Goal: Information Seeking & Learning: Learn about a topic

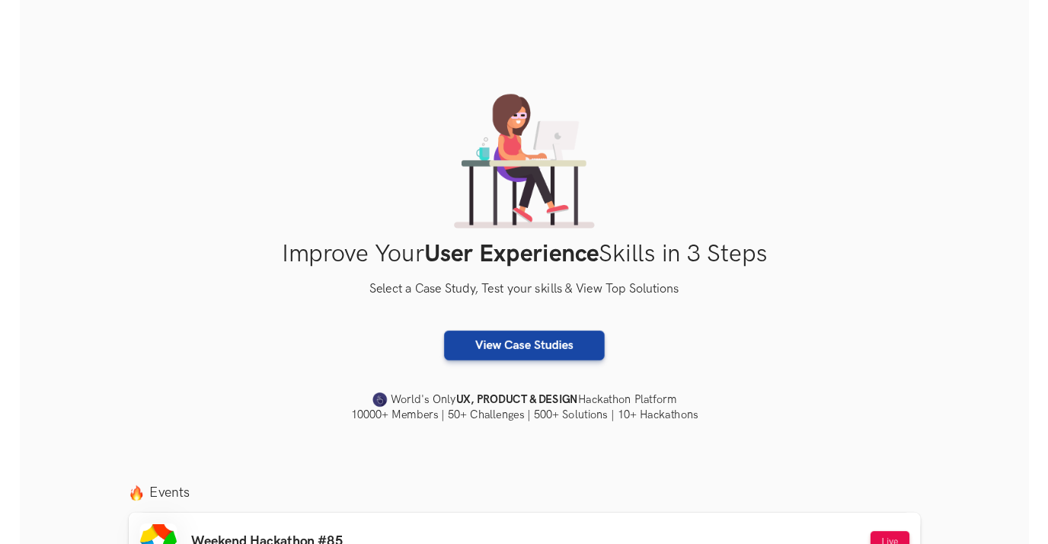
scroll to position [208, 0]
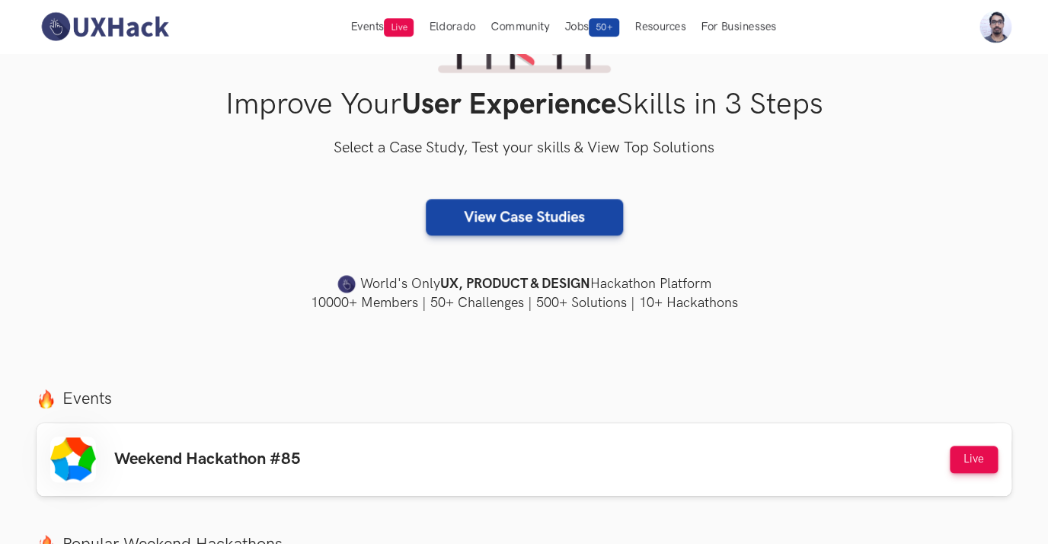
drag, startPoint x: 791, startPoint y: 231, endPoint x: 805, endPoint y: 161, distance: 71.6
click at [792, 230] on div "View Case Studies" at bounding box center [524, 217] width 975 height 37
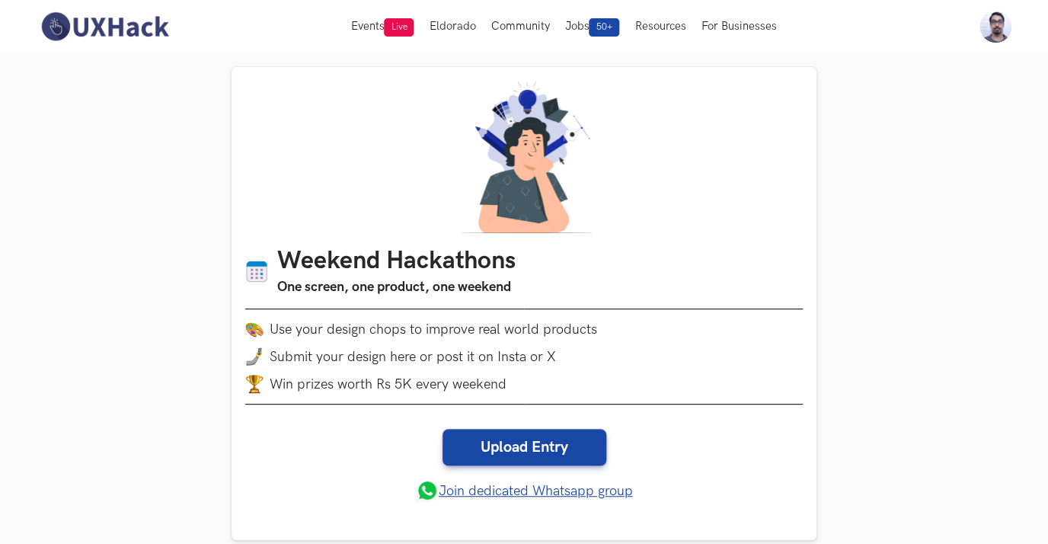
click at [98, 29] on img at bounding box center [105, 27] width 136 height 32
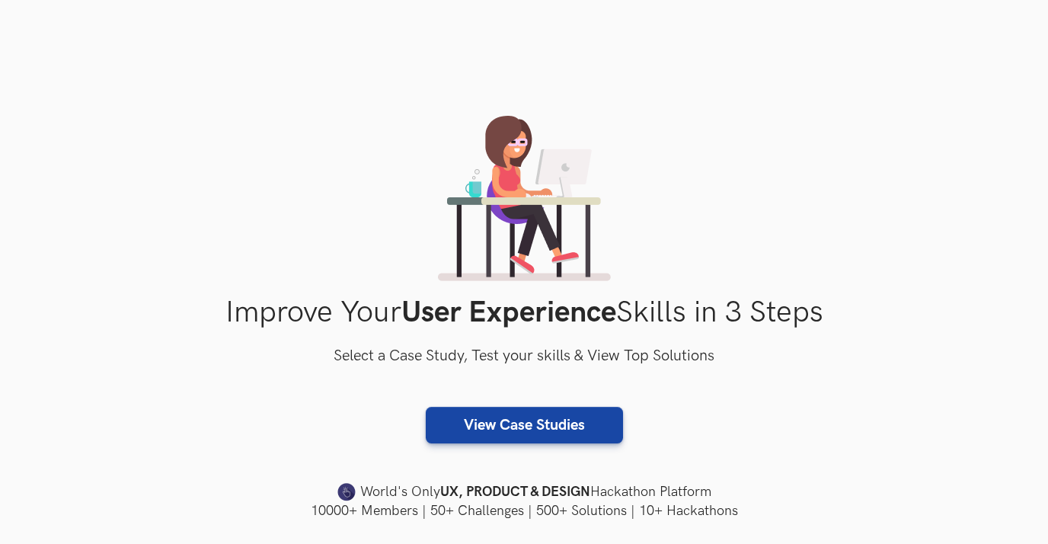
scroll to position [475, 0]
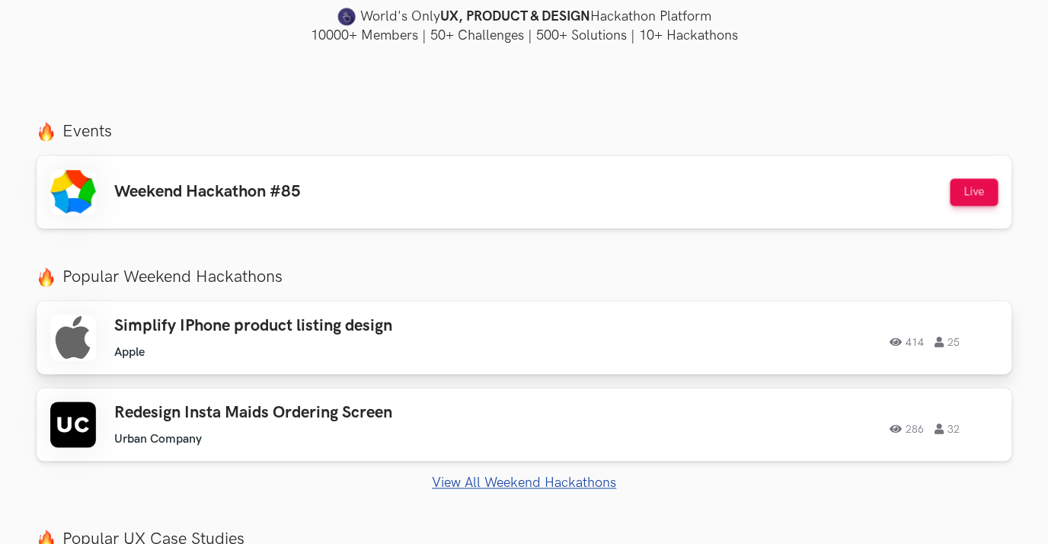
click at [297, 328] on h3 "Simplify IPhone product listing design" at bounding box center [330, 326] width 433 height 20
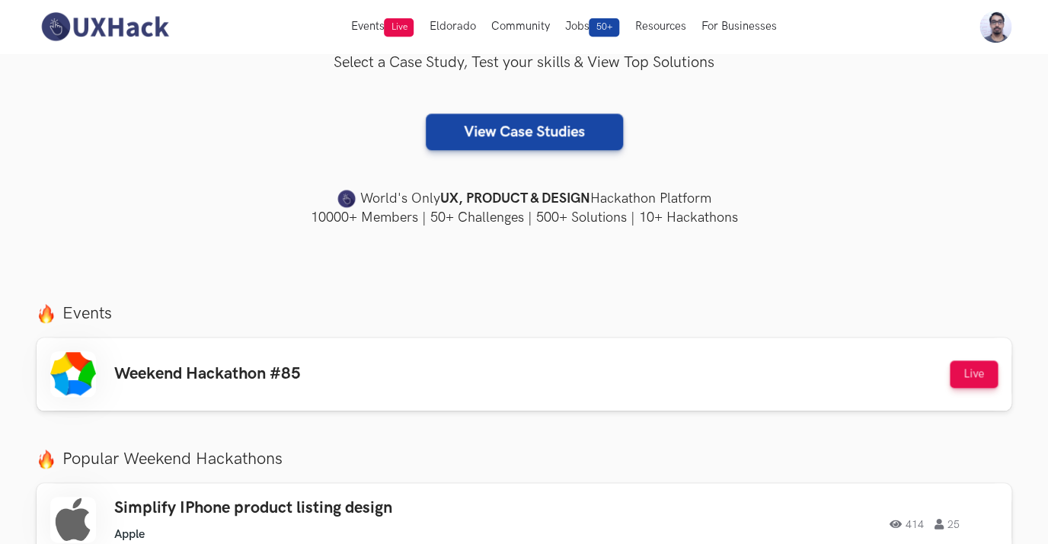
scroll to position [293, 0]
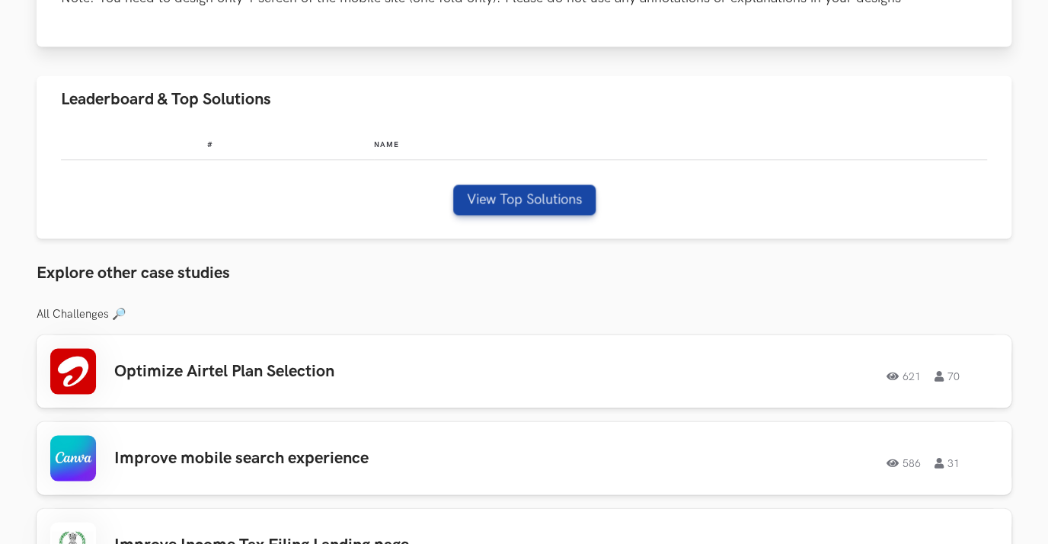
scroll to position [829, 0]
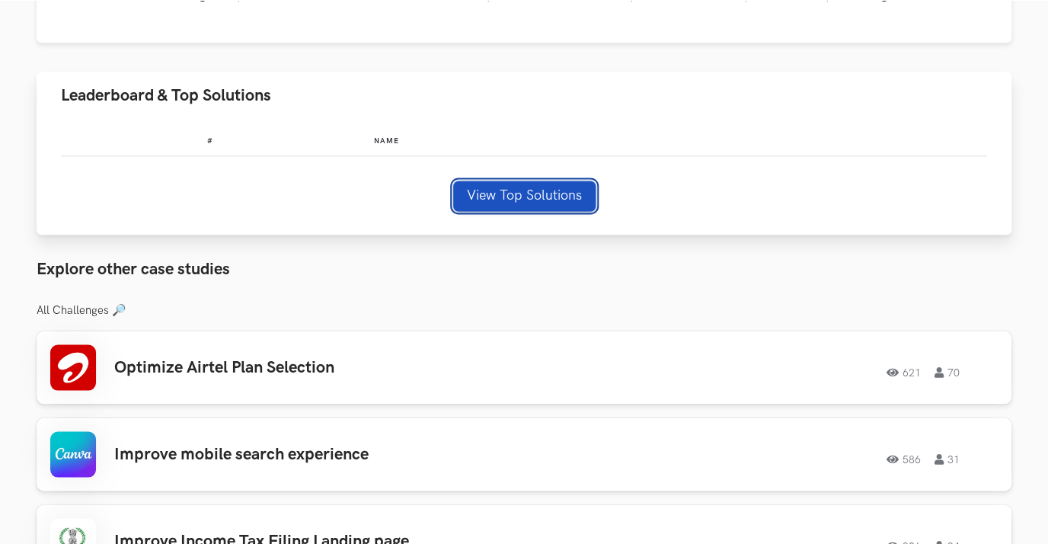
click at [549, 205] on button "View Top Solutions" at bounding box center [524, 196] width 142 height 30
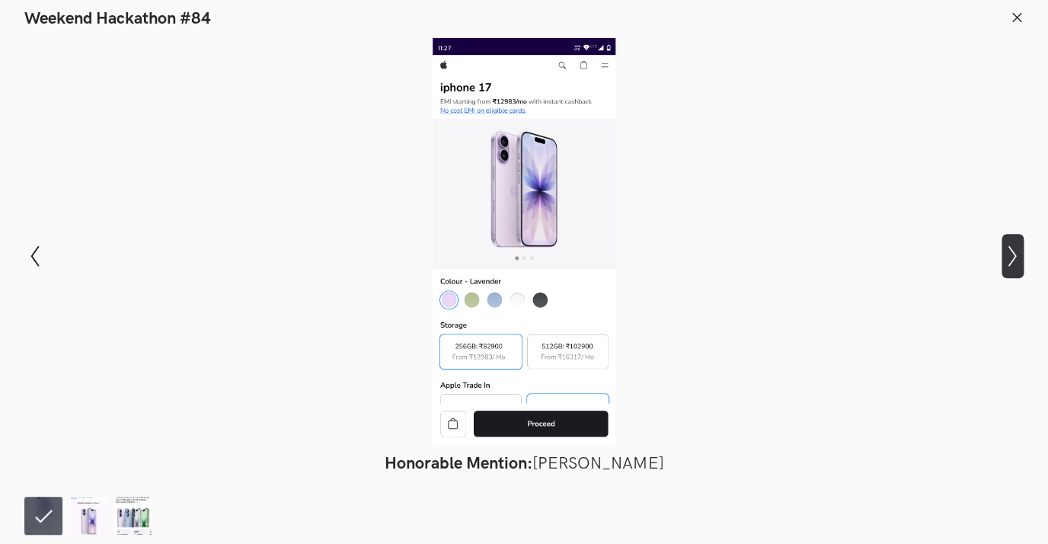
click at [1003, 259] on icon "Show next slide" at bounding box center [1013, 256] width 22 height 22
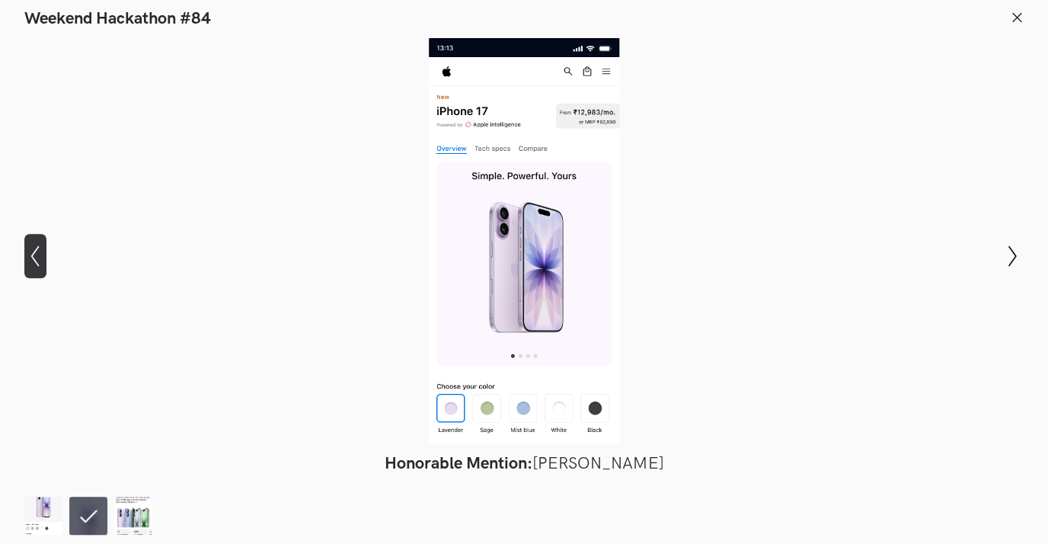
click at [30, 257] on icon "Show previous slide" at bounding box center [35, 256] width 22 height 22
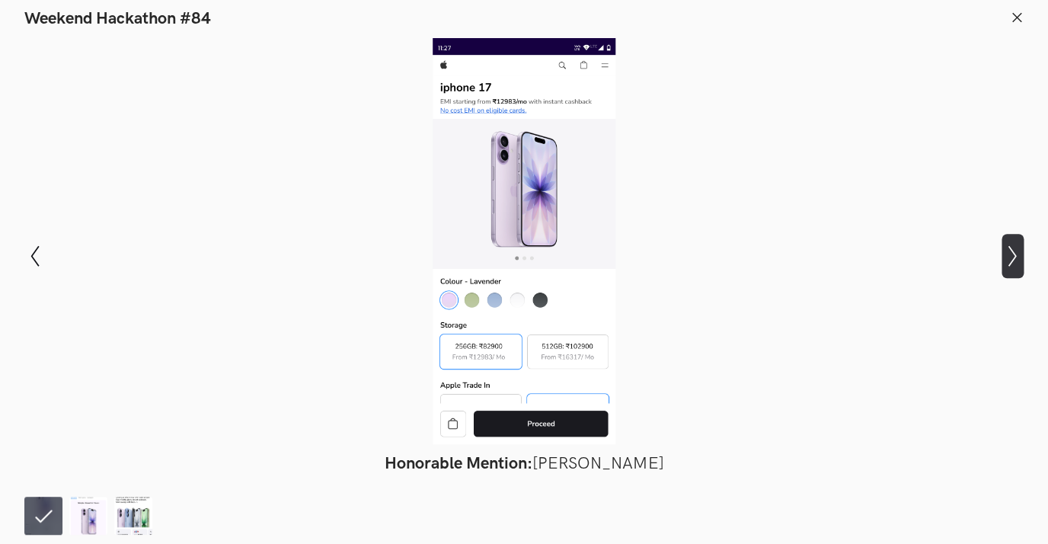
click at [1009, 264] on icon "Show next slide" at bounding box center [1013, 256] width 22 height 22
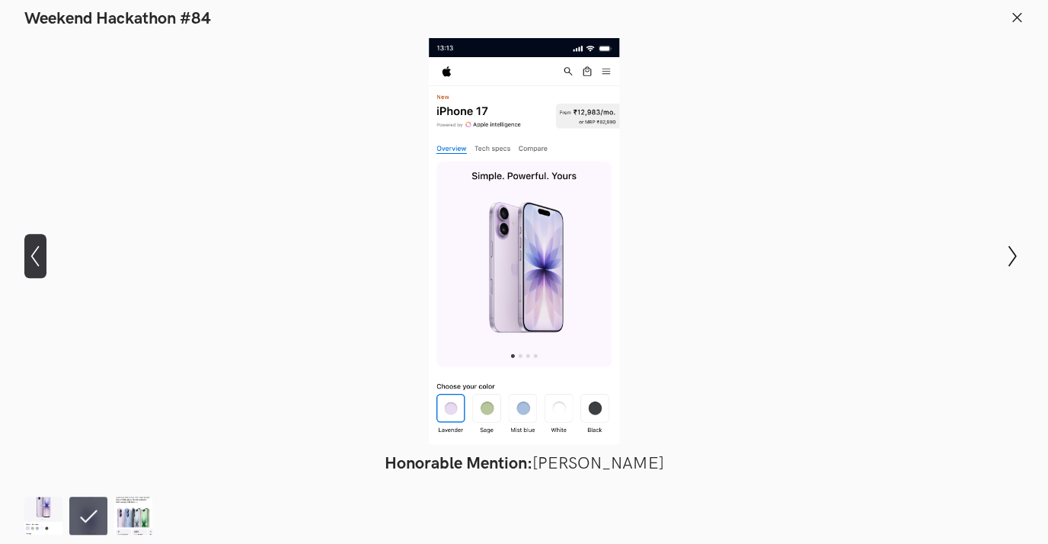
click at [29, 254] on icon "Show previous slide" at bounding box center [35, 256] width 22 height 22
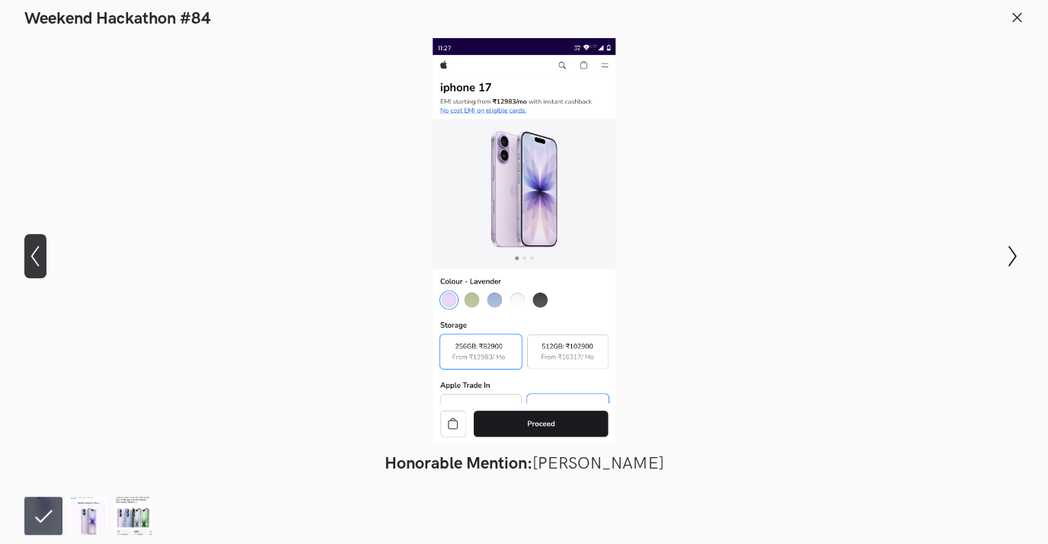
click at [39, 267] on button "Show previous slide" at bounding box center [35, 256] width 22 height 44
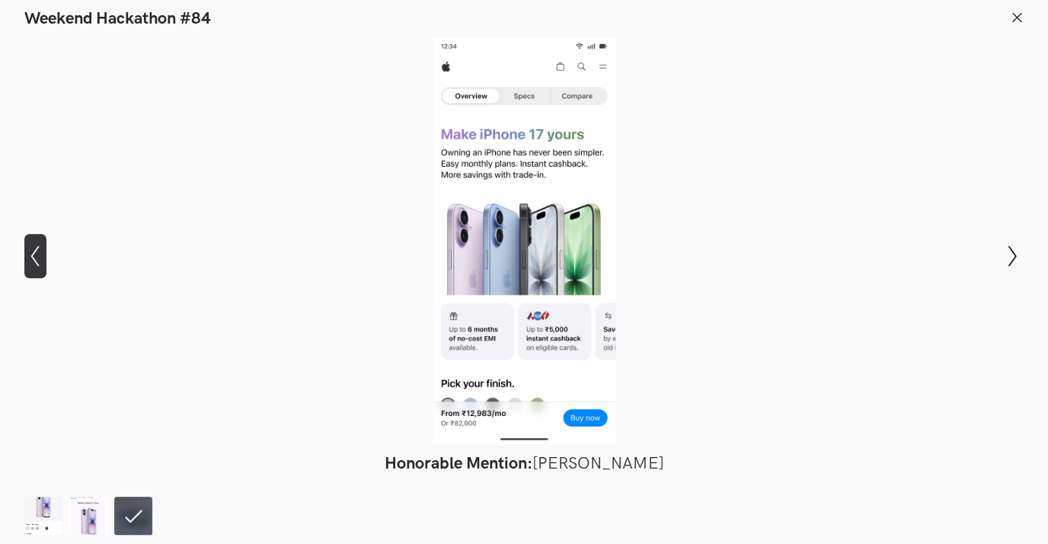
click at [39, 267] on button "Show previous slide" at bounding box center [35, 256] width 22 height 44
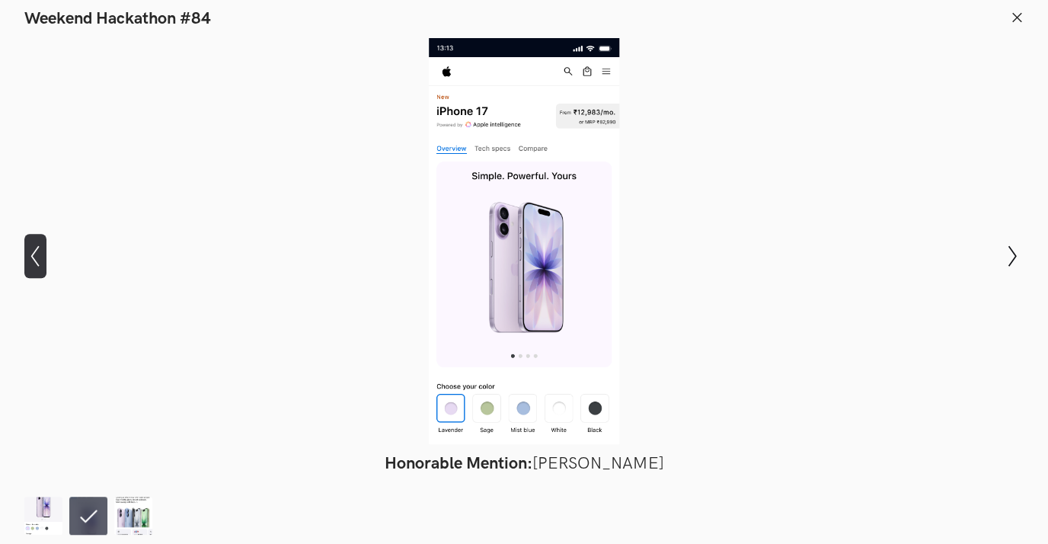
click at [39, 267] on button "Show previous slide" at bounding box center [35, 256] width 22 height 44
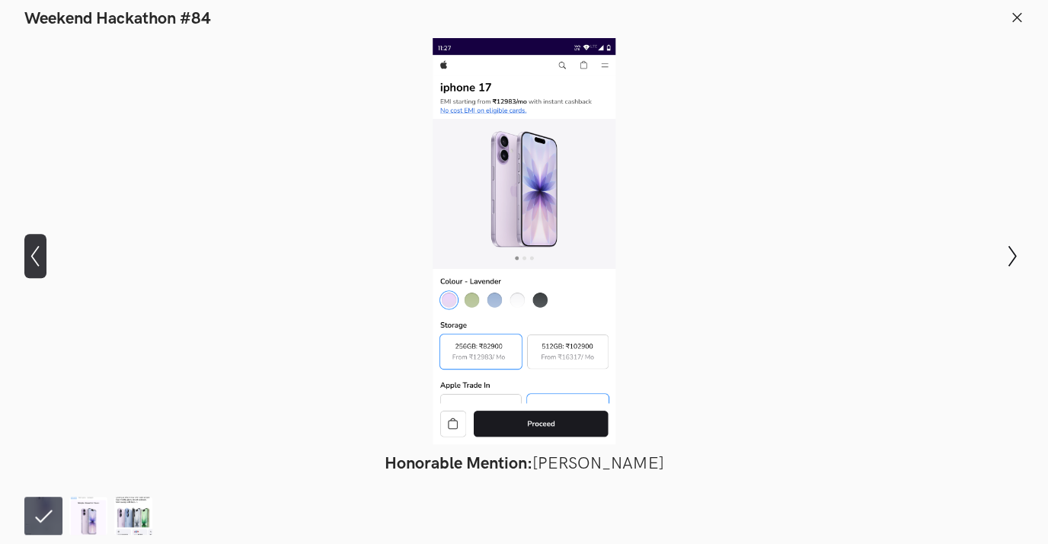
click at [39, 267] on button "Show previous slide" at bounding box center [35, 256] width 22 height 44
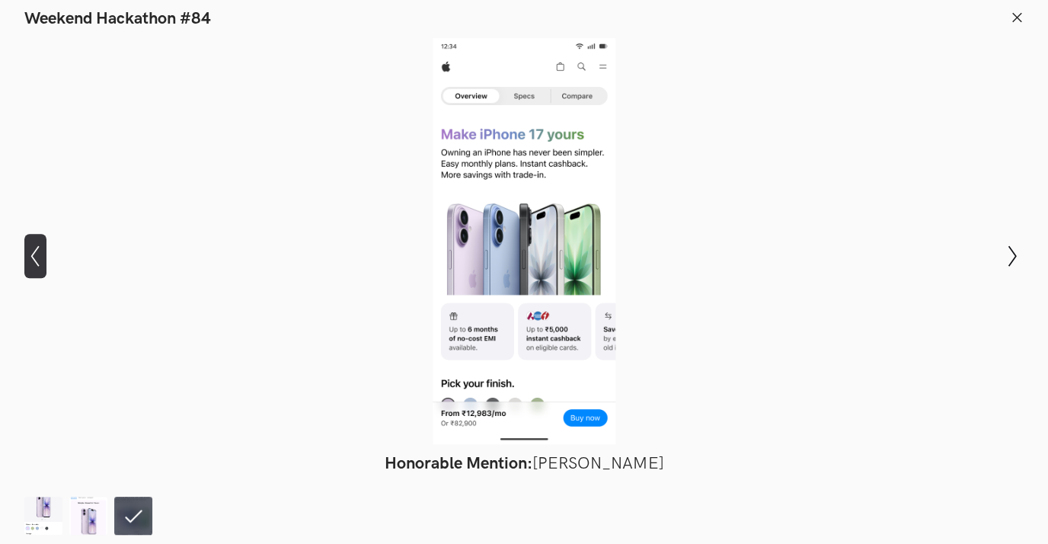
click at [39, 267] on button "Show previous slide" at bounding box center [35, 256] width 22 height 44
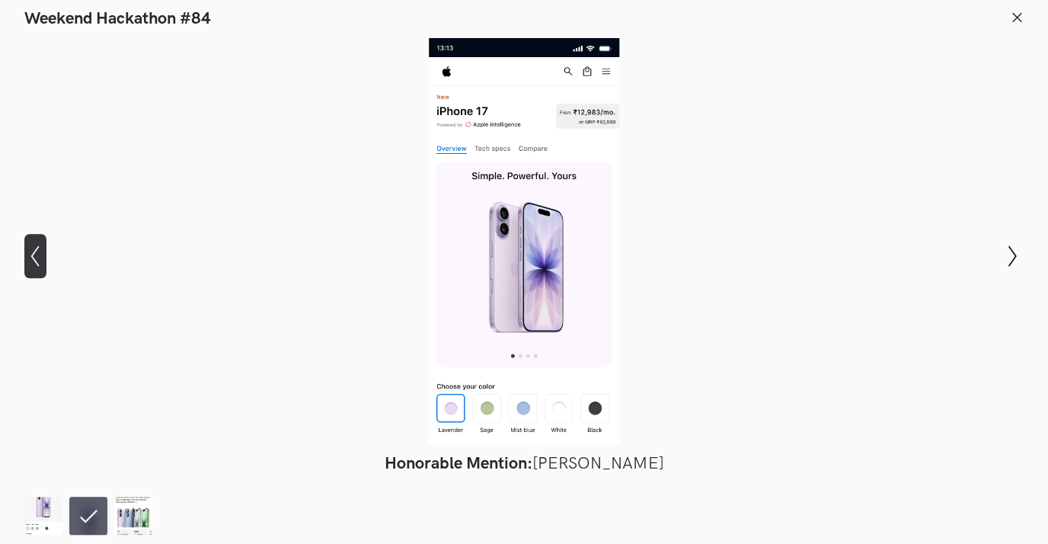
click at [39, 267] on button "Show previous slide" at bounding box center [35, 256] width 22 height 44
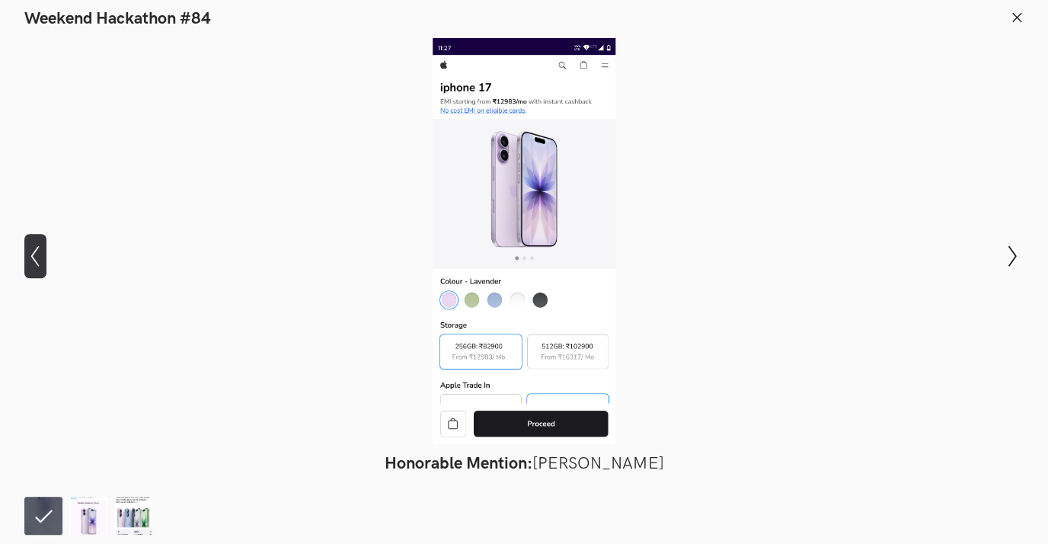
click at [39, 267] on button "Show previous slide" at bounding box center [35, 256] width 22 height 44
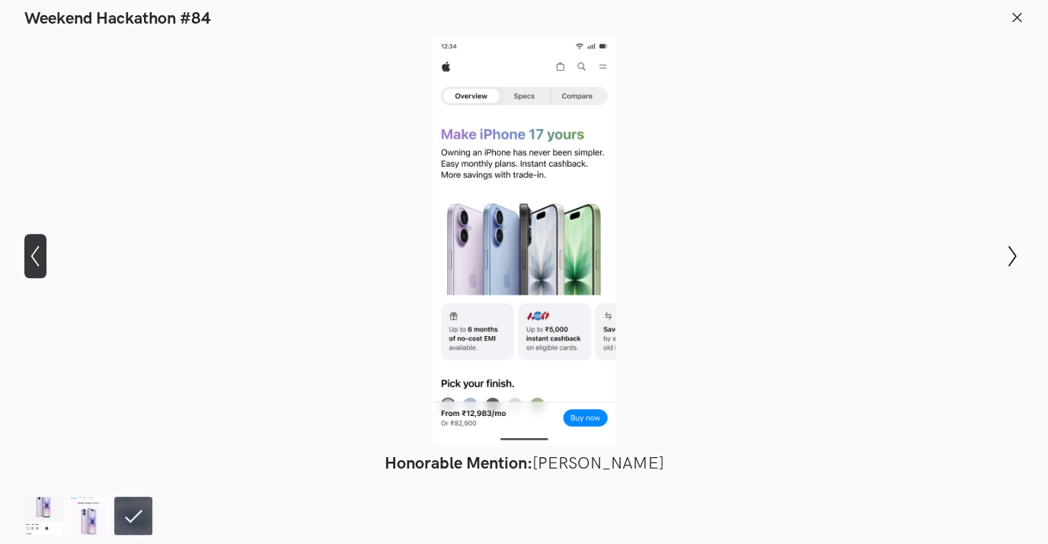
click at [39, 267] on button "Show previous slide" at bounding box center [35, 256] width 22 height 44
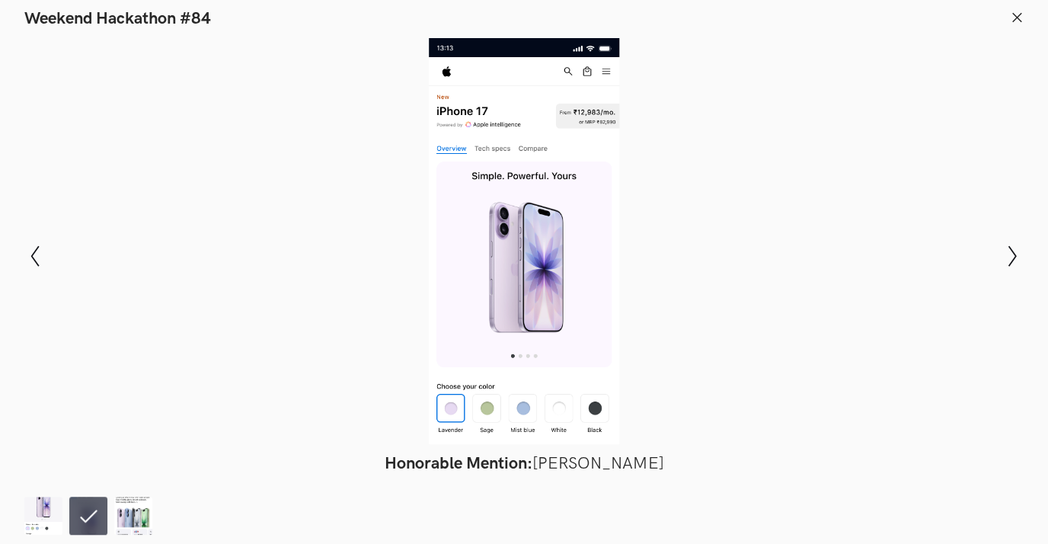
click at [1013, 24] on icon at bounding box center [1017, 18] width 14 height 14
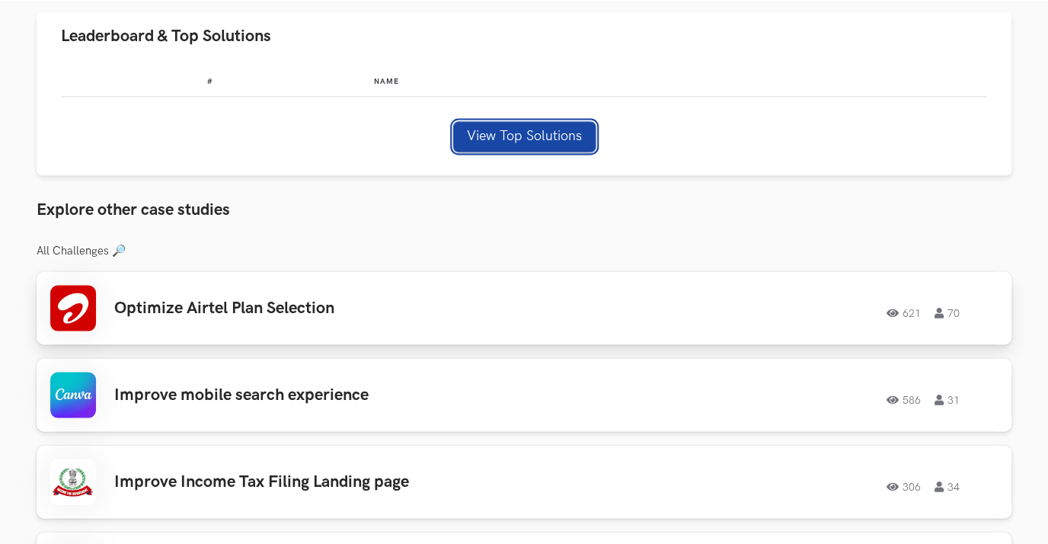
scroll to position [792, 0]
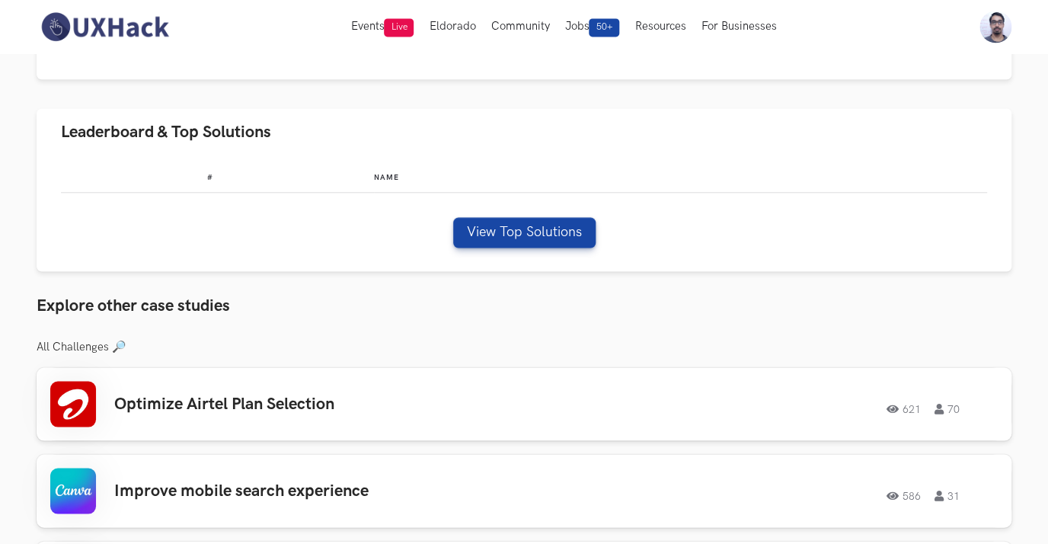
click at [465, 304] on h3 "Explore other case studies" at bounding box center [524, 306] width 975 height 20
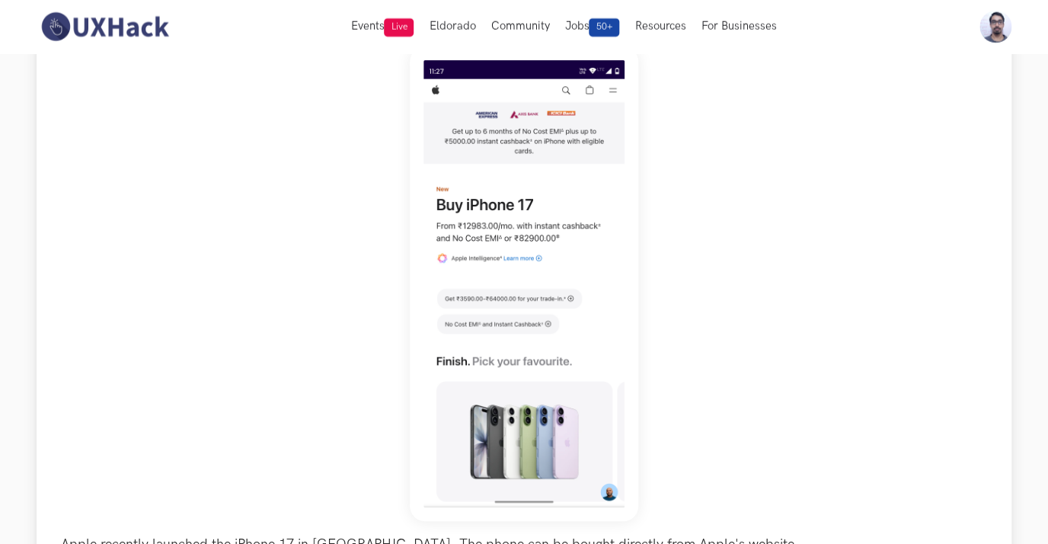
scroll to position [609, 0]
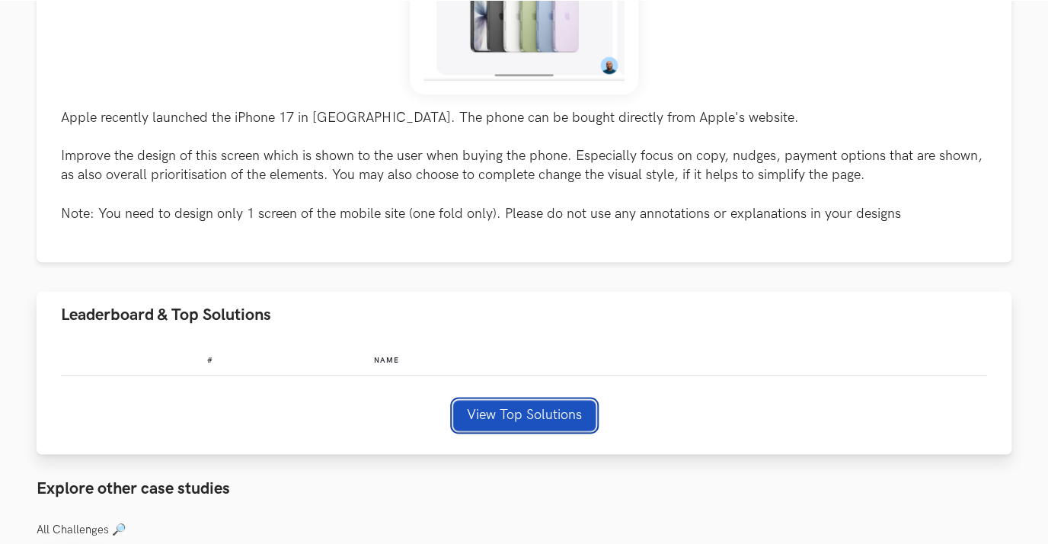
click at [552, 412] on button "View Top Solutions" at bounding box center [524, 415] width 142 height 30
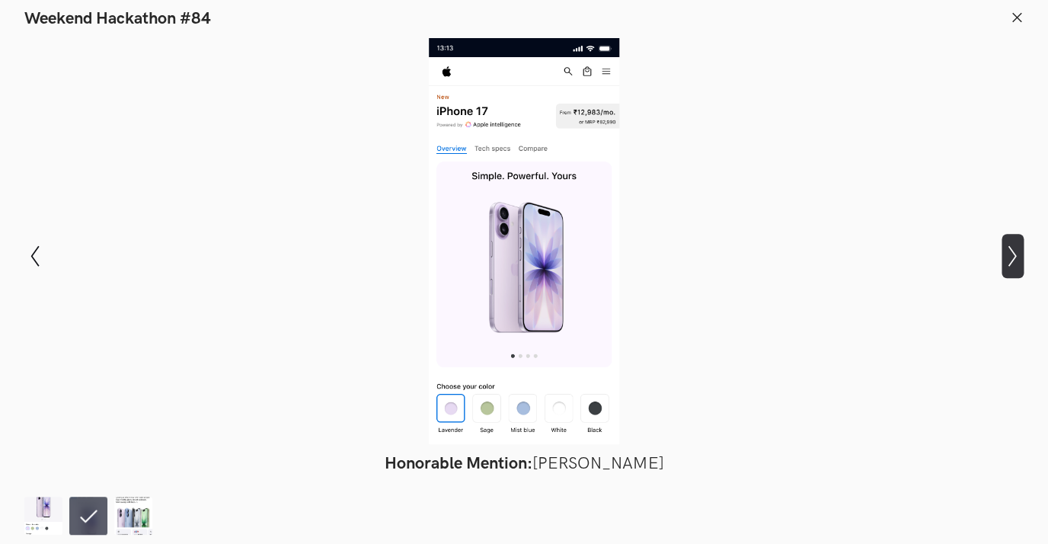
click at [1009, 262] on icon "Show next slide" at bounding box center [1013, 256] width 22 height 22
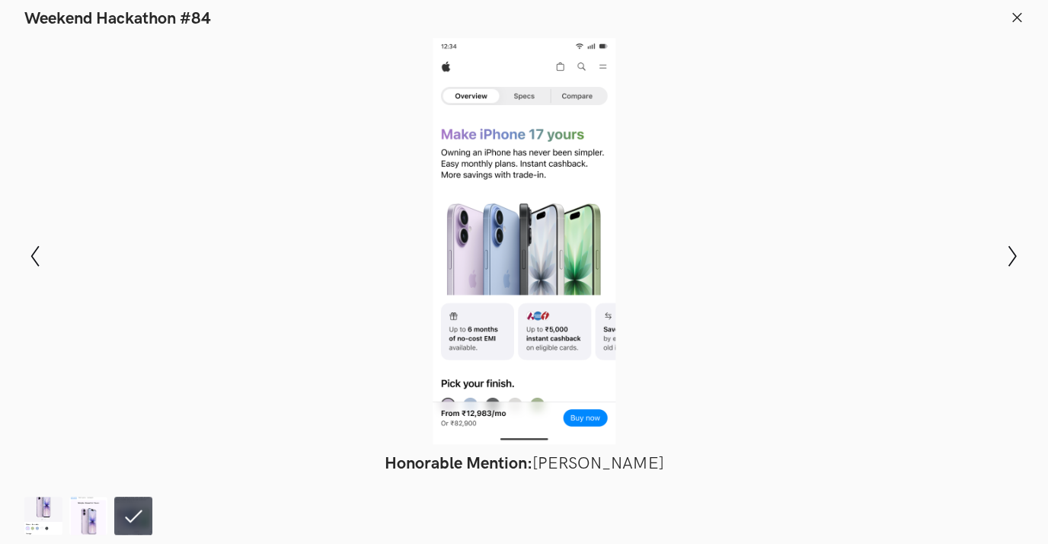
click at [1022, 18] on icon at bounding box center [1017, 18] width 14 height 14
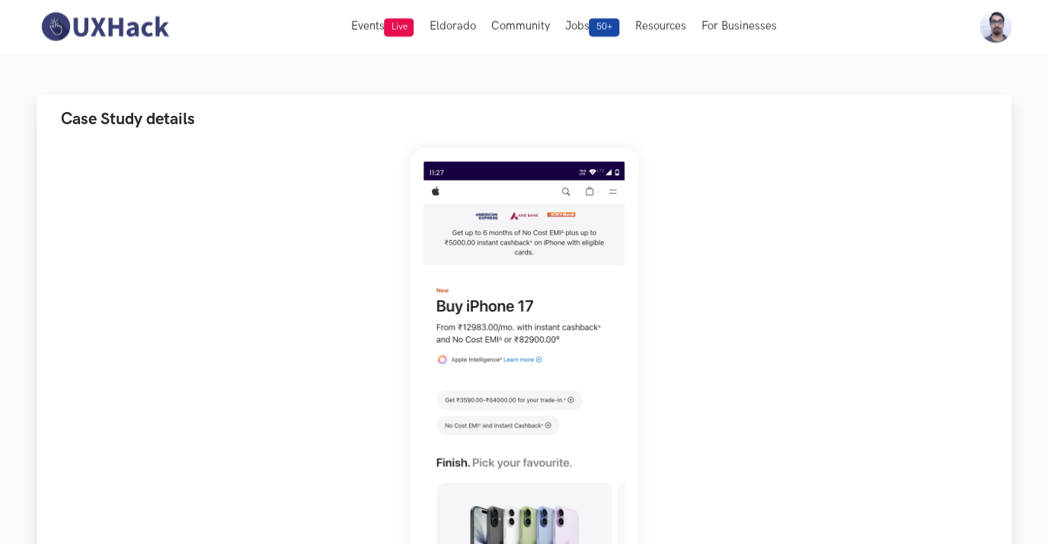
scroll to position [0, 0]
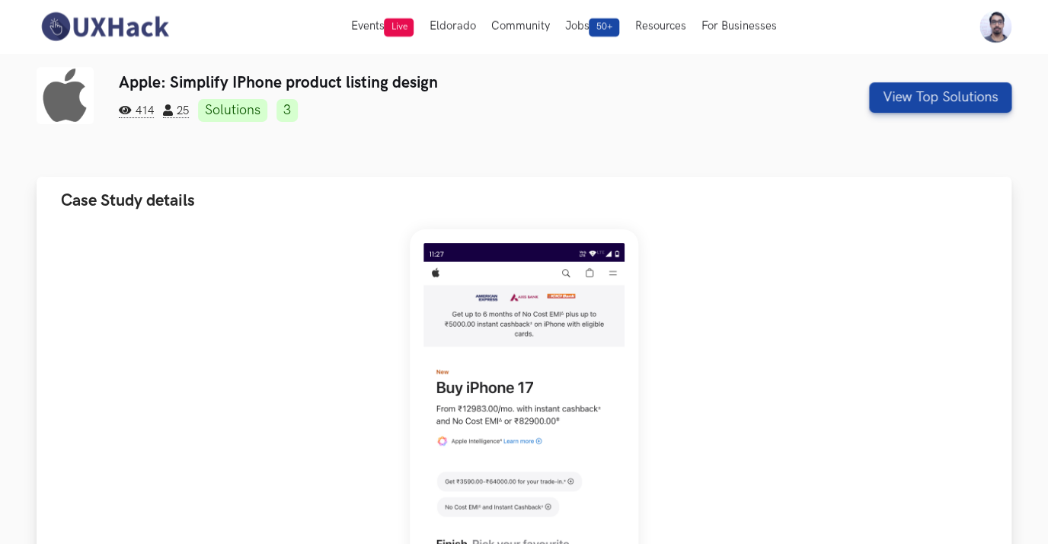
drag, startPoint x: 283, startPoint y: 220, endPoint x: 279, endPoint y: 228, distance: 8.9
click at [280, 227] on li "Case Study details Apple recently launched the iPhone 17 in India. The phone ca…" at bounding box center [524, 524] width 975 height 695
click at [534, 112] on ul "414 25 Solutions 3" at bounding box center [441, 110] width 645 height 23
